Goal: Information Seeking & Learning: Learn about a topic

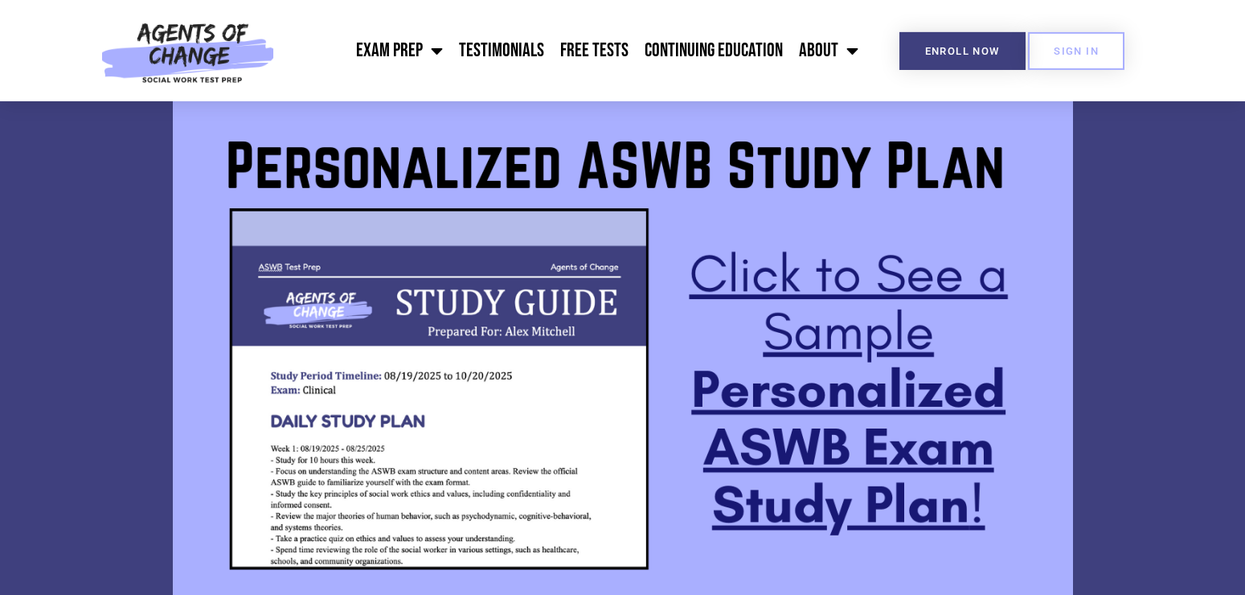
scroll to position [1312, 0]
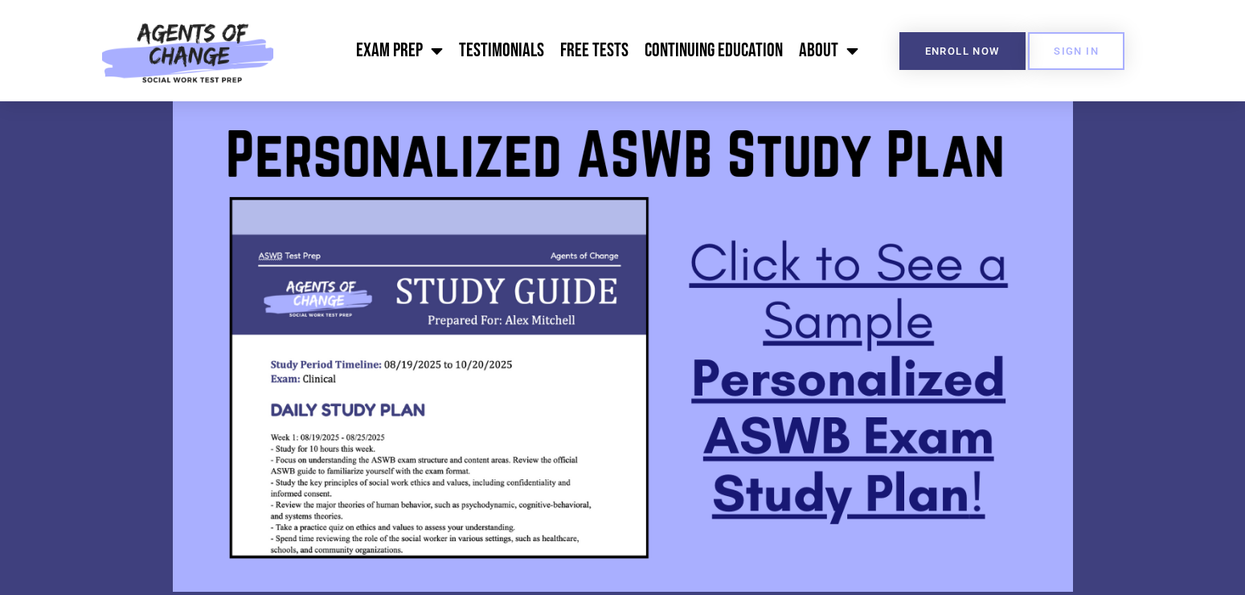
click at [419, 404] on img at bounding box center [623, 338] width 900 height 506
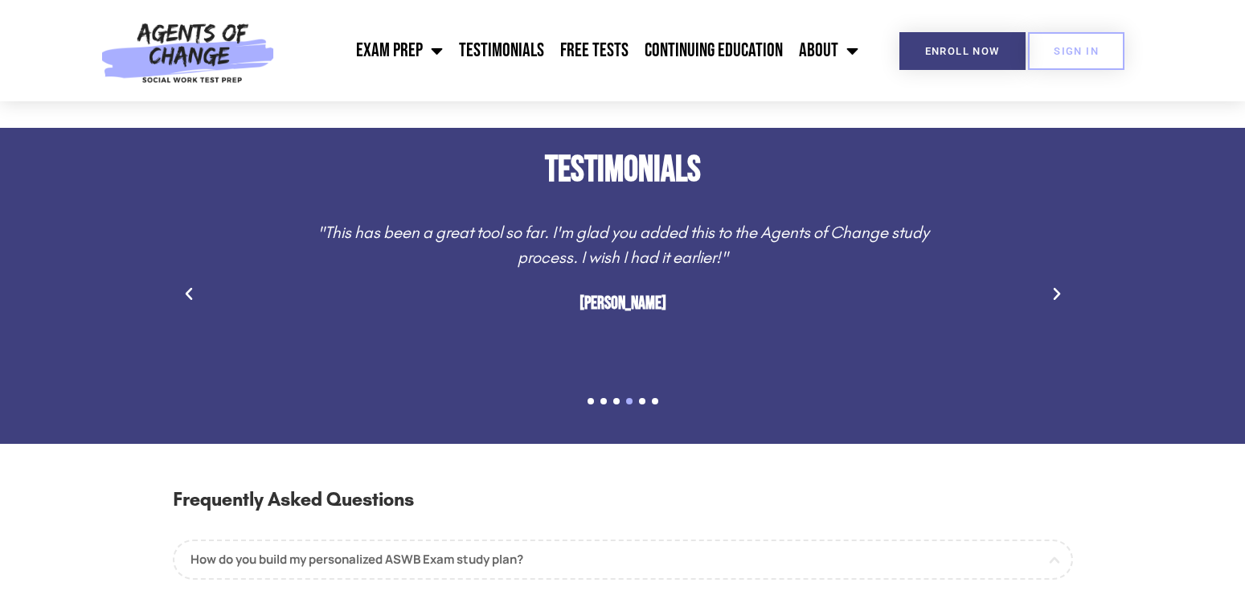
scroll to position [3362, 0]
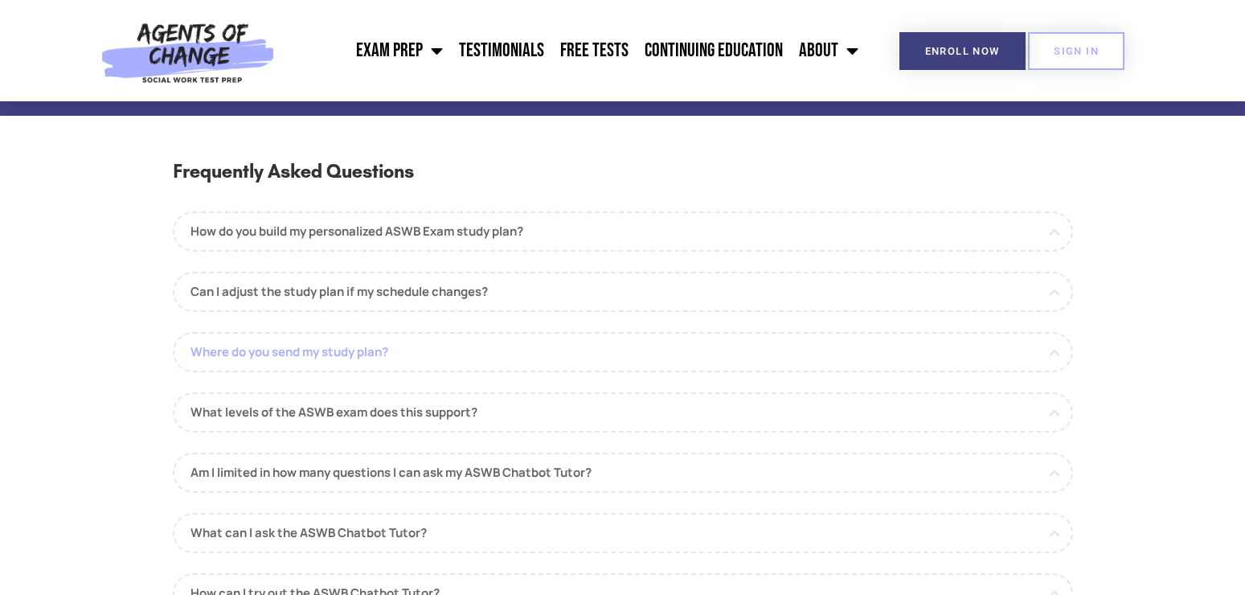
click at [426, 359] on link "Where do you send my study plan?" at bounding box center [623, 352] width 900 height 40
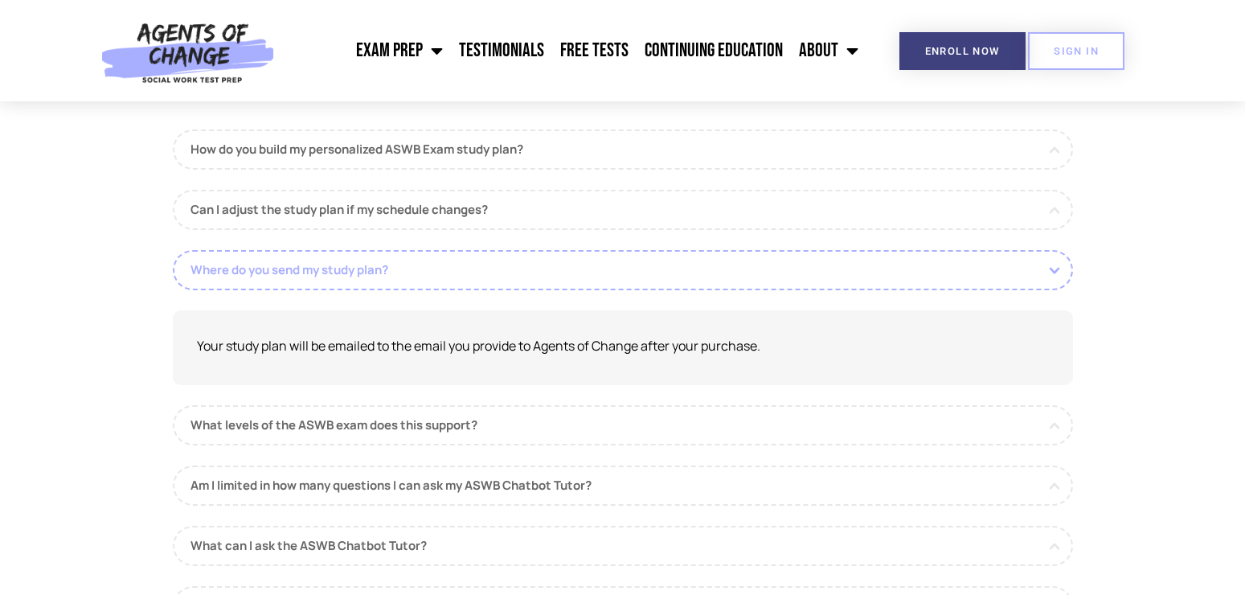
scroll to position [3772, 0]
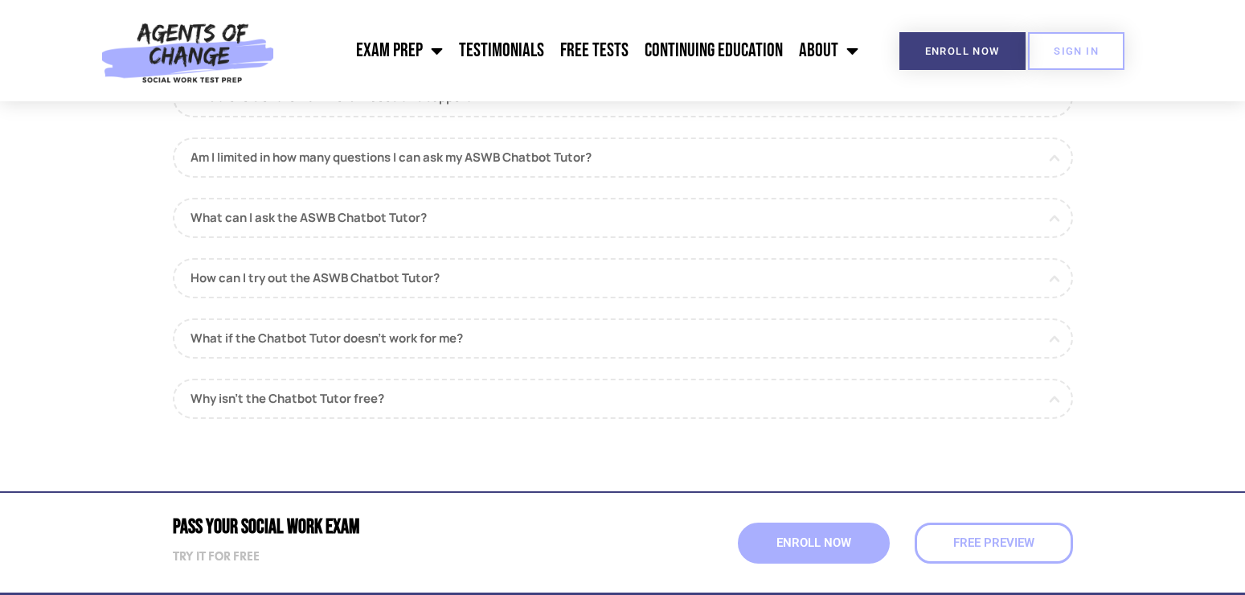
click at [134, 359] on section "Frequently Asked Questions How do you build my personalized ASWB Exam study pla…" at bounding box center [622, 98] width 1245 height 753
click at [271, 400] on link "Why isn't the Chatbot Tutor free?" at bounding box center [623, 399] width 900 height 40
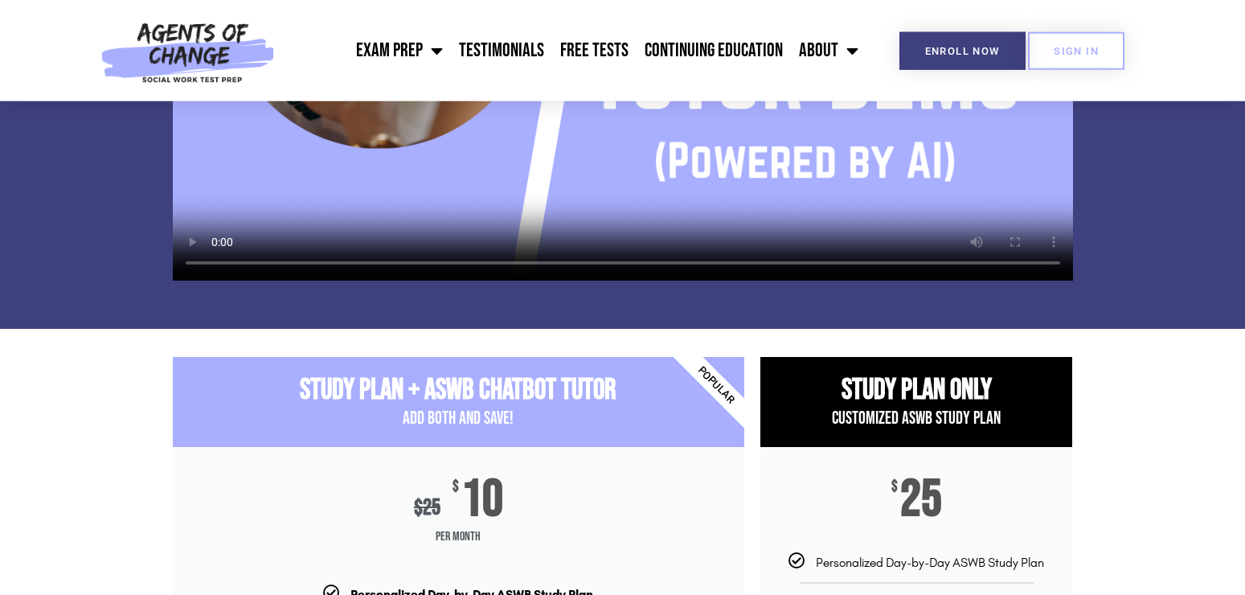
scroll to position [2276, 0]
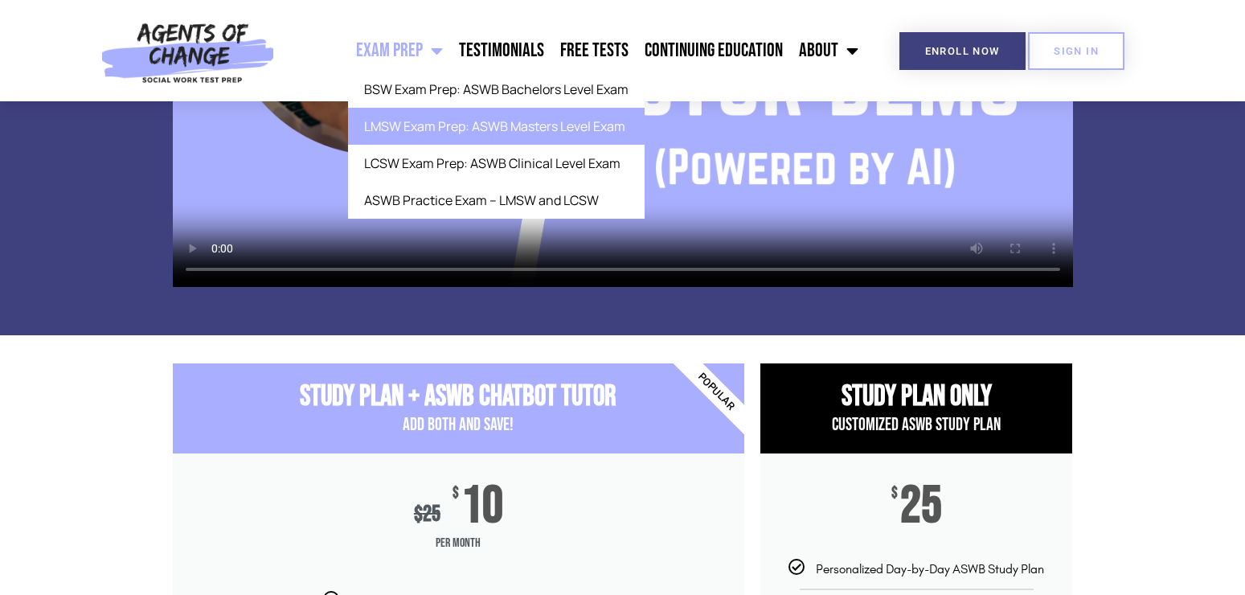
click at [560, 136] on link "LMSW Exam Prep: ASWB Masters Level Exam" at bounding box center [496, 126] width 297 height 37
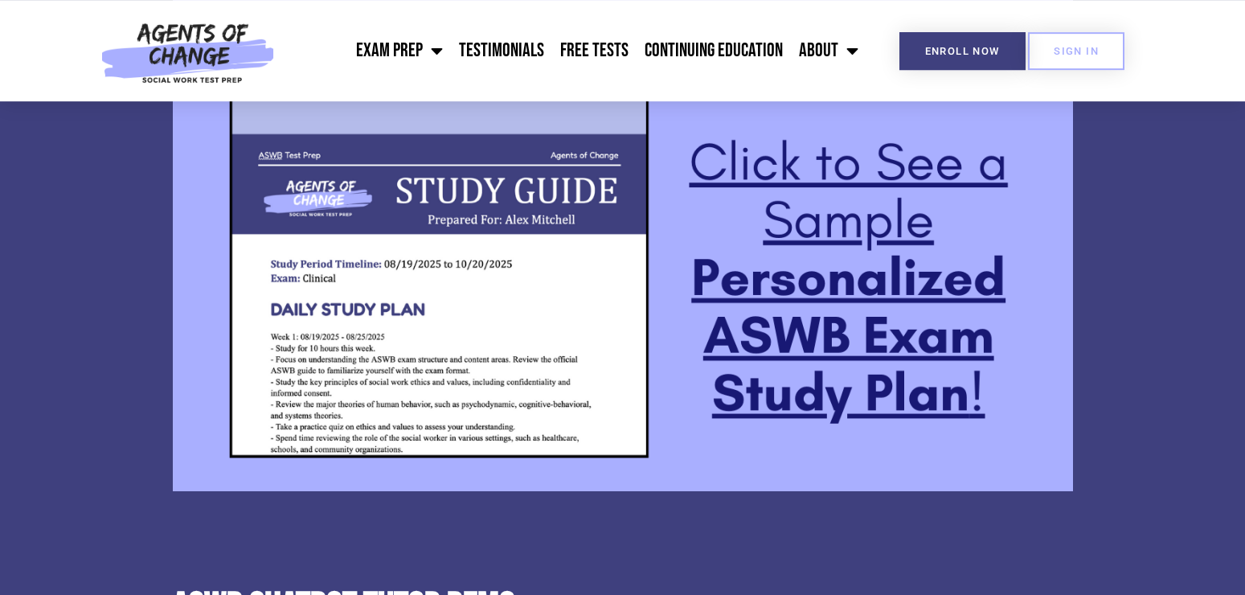
scroll to position [1374, 0]
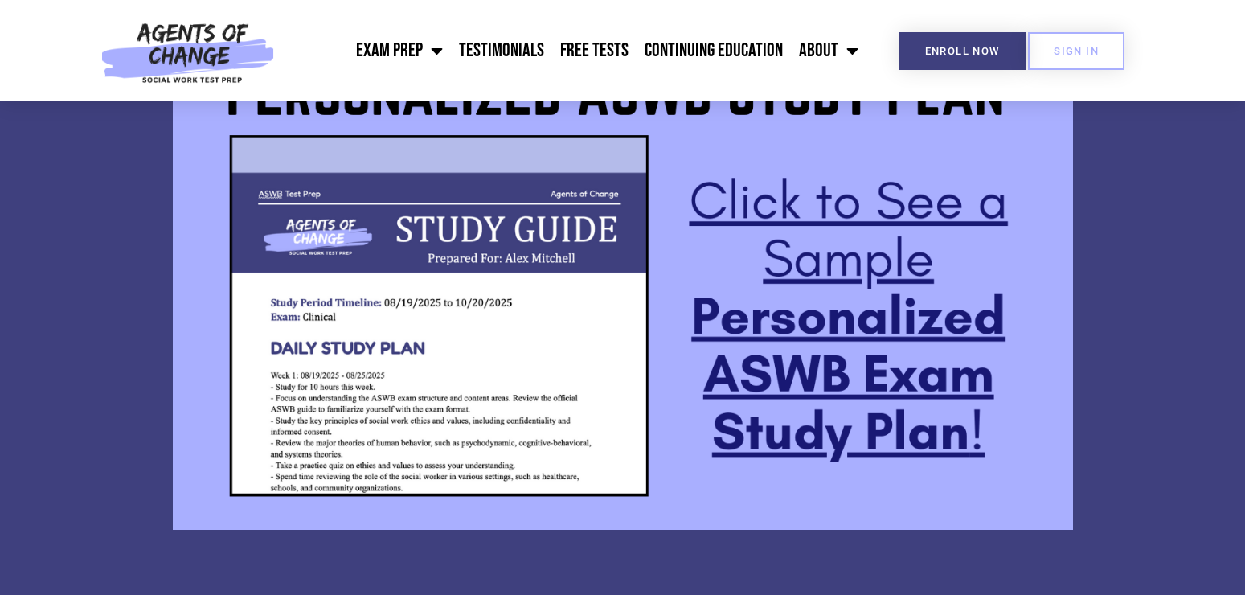
click at [479, 327] on img at bounding box center [623, 276] width 900 height 506
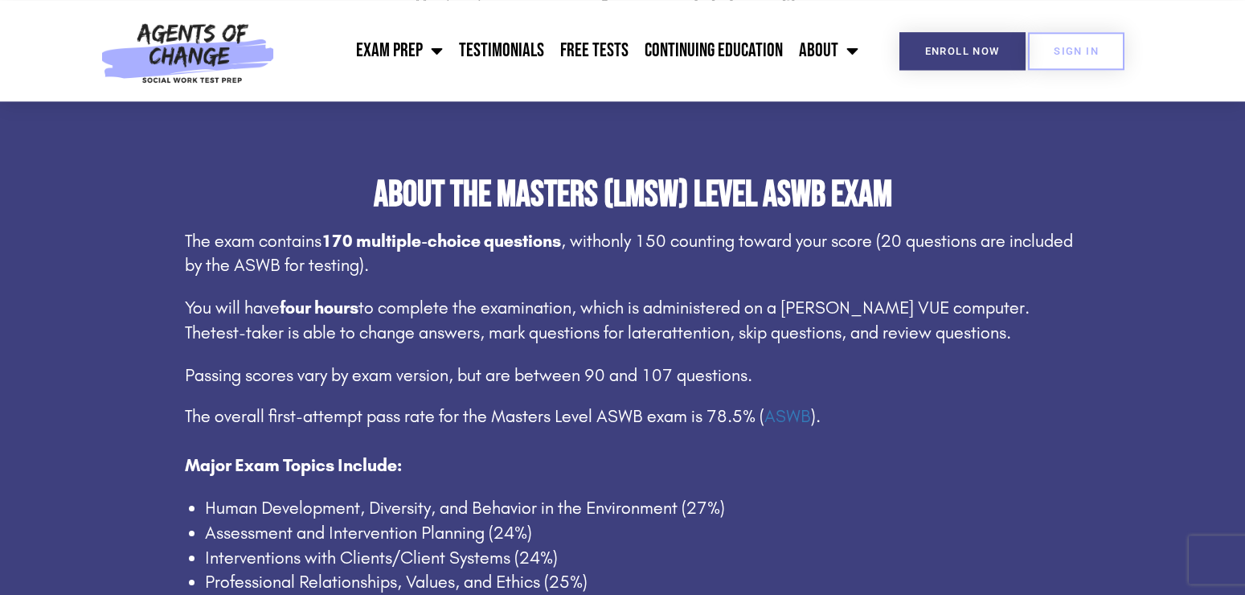
scroll to position [902, 0]
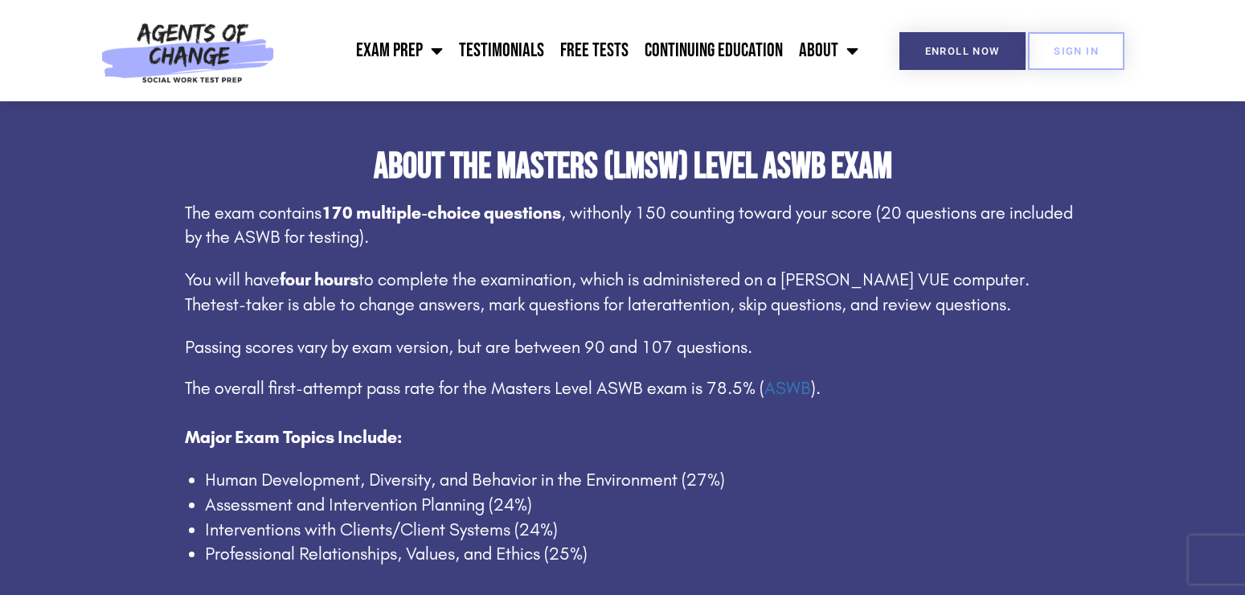
click at [937, 430] on p "Major Exam Topics Include:" at bounding box center [633, 437] width 896 height 25
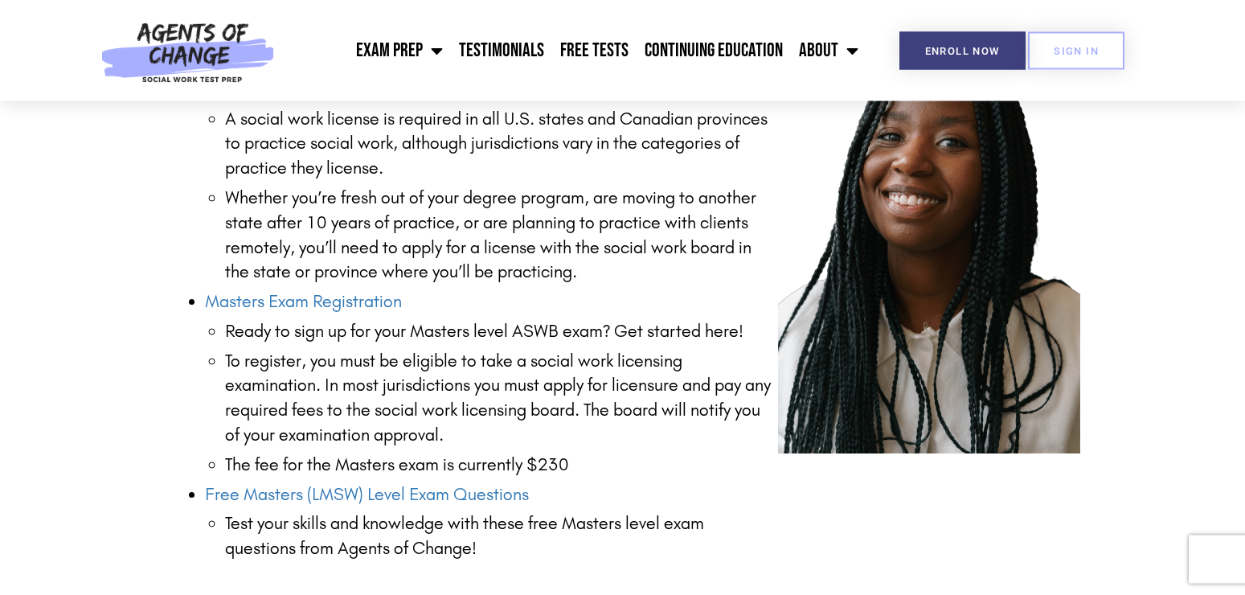
scroll to position [2132, 0]
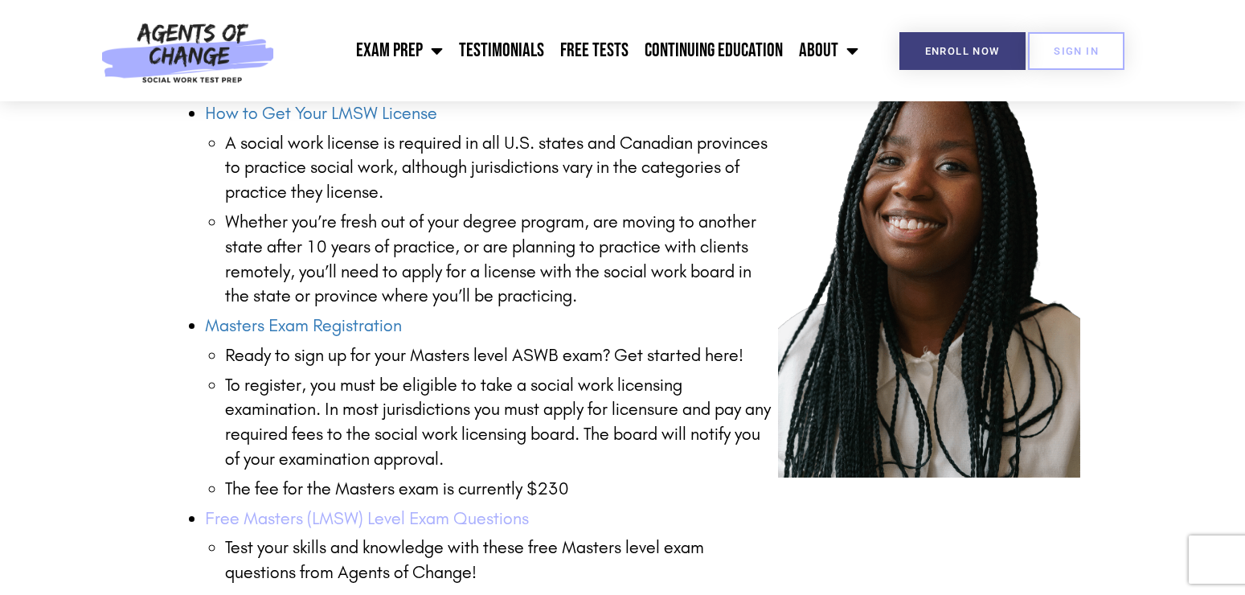
click at [259, 529] on link "Free Masters (LMSW) Level Exam Questions" at bounding box center [367, 518] width 324 height 21
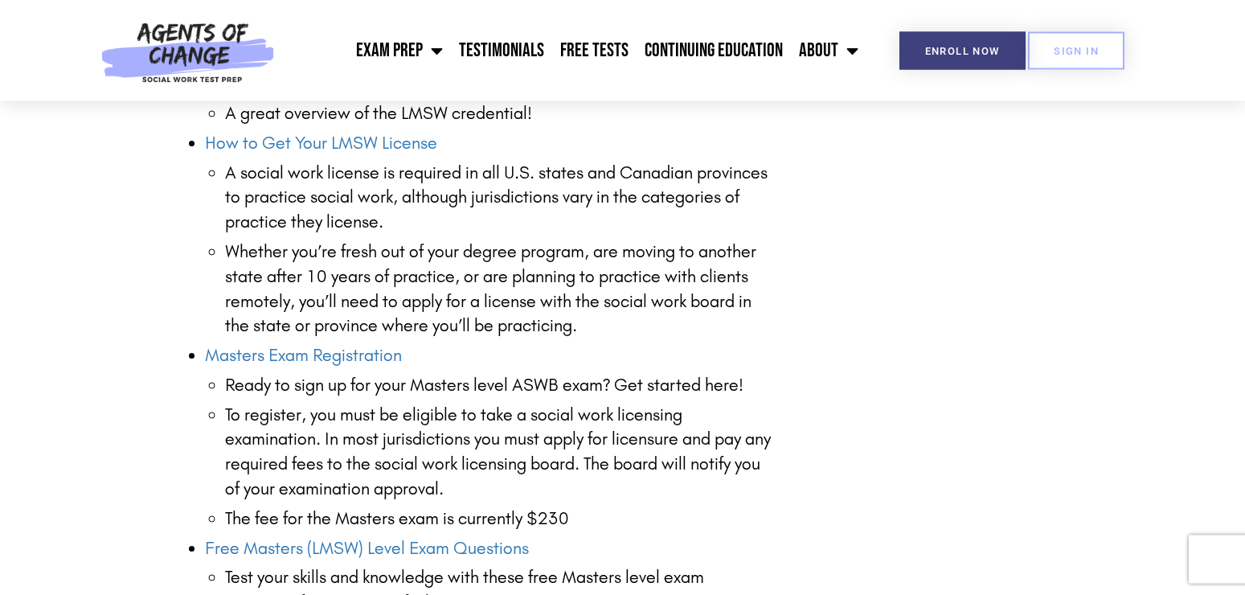
scroll to position [1804, 0]
